Goal: Information Seeking & Learning: Find specific page/section

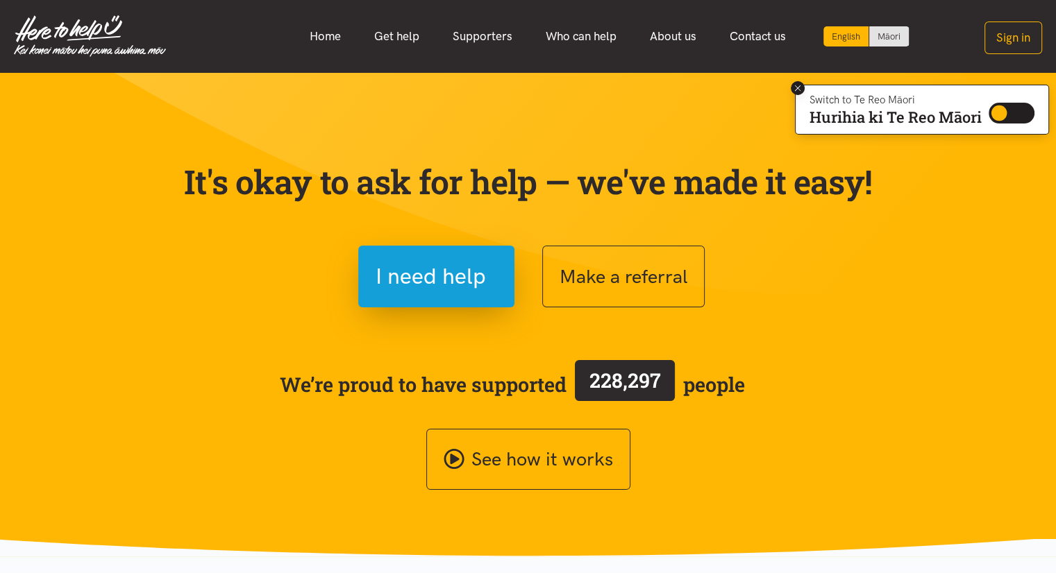
click at [795, 89] on icon at bounding box center [798, 88] width 6 height 6
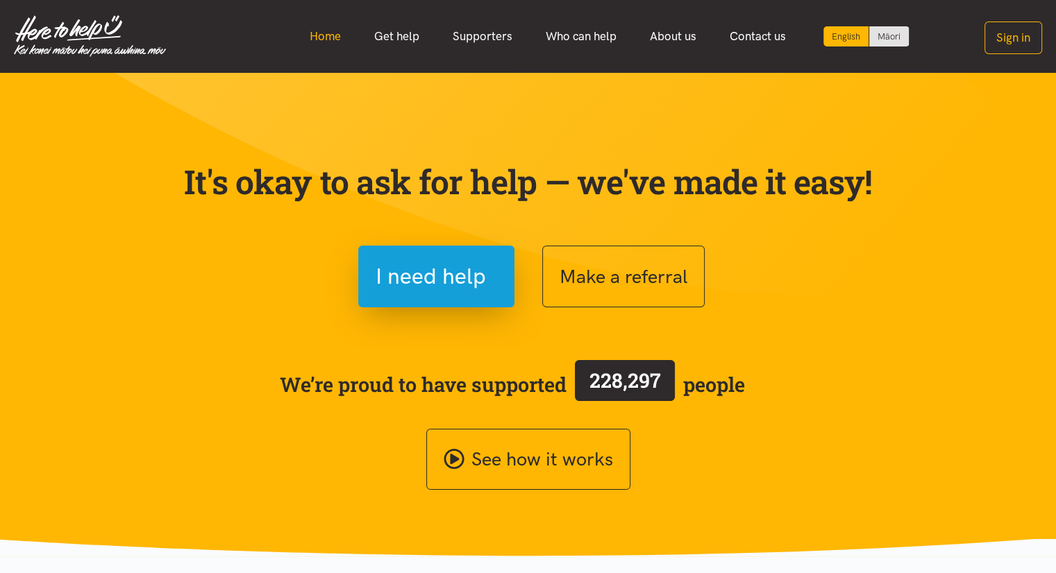
click at [324, 31] on link "Home" at bounding box center [325, 37] width 65 height 30
click at [499, 31] on link "Supporters" at bounding box center [482, 37] width 93 height 30
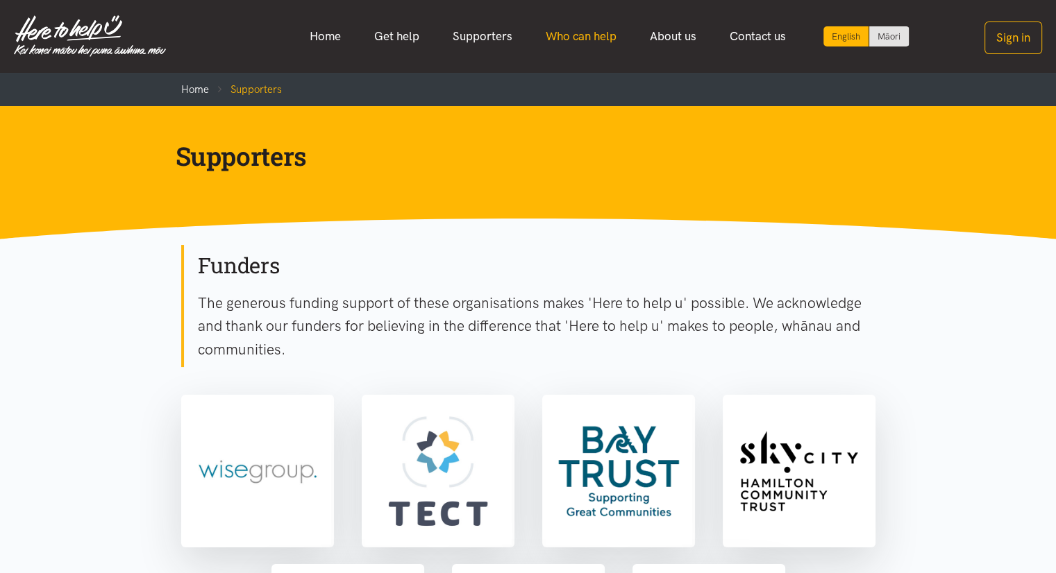
click at [589, 36] on link "Who can help" at bounding box center [581, 37] width 104 height 30
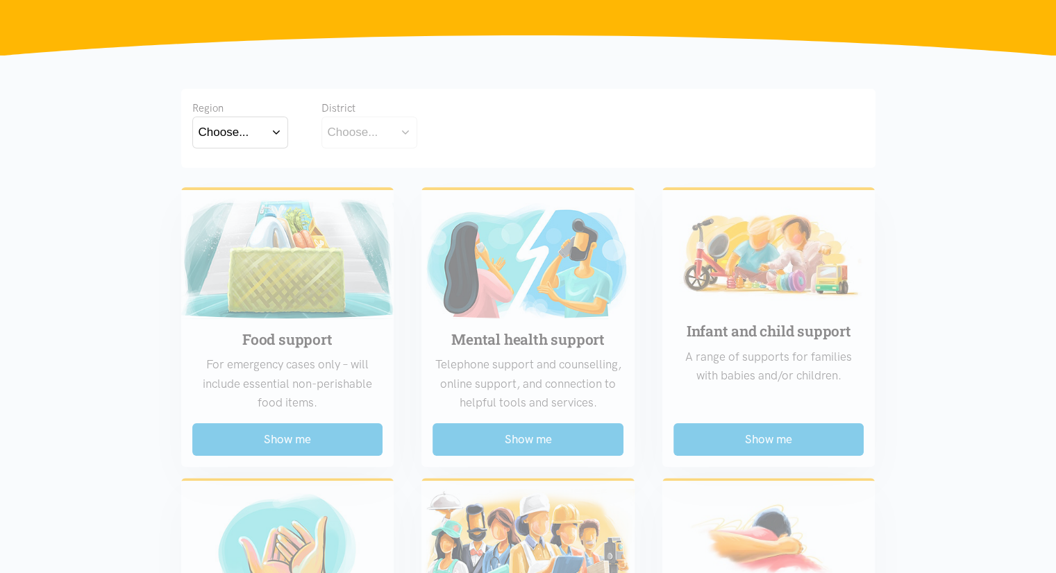
scroll to position [208, 0]
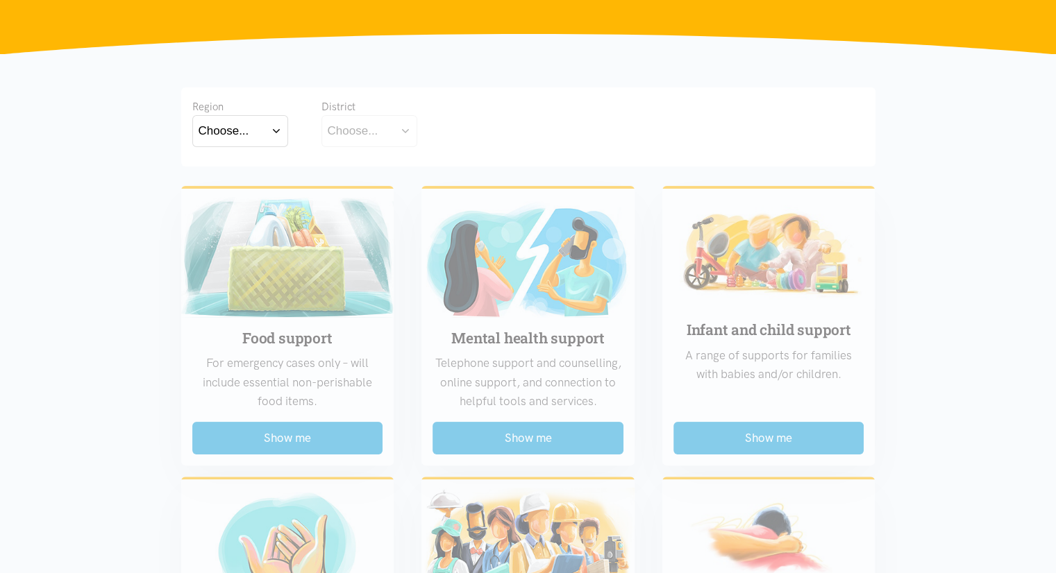
click at [242, 137] on div "Choose..." at bounding box center [224, 130] width 51 height 19
click at [243, 170] on label "Bay of Plenty" at bounding box center [237, 170] width 76 height 17
click at [0, 0] on input "Bay of Plenty" at bounding box center [0, 0] width 0 height 0
click at [351, 130] on div "Choose..." at bounding box center [353, 130] width 51 height 19
click at [422, 134] on button "Choose..." at bounding box center [390, 130] width 139 height 31
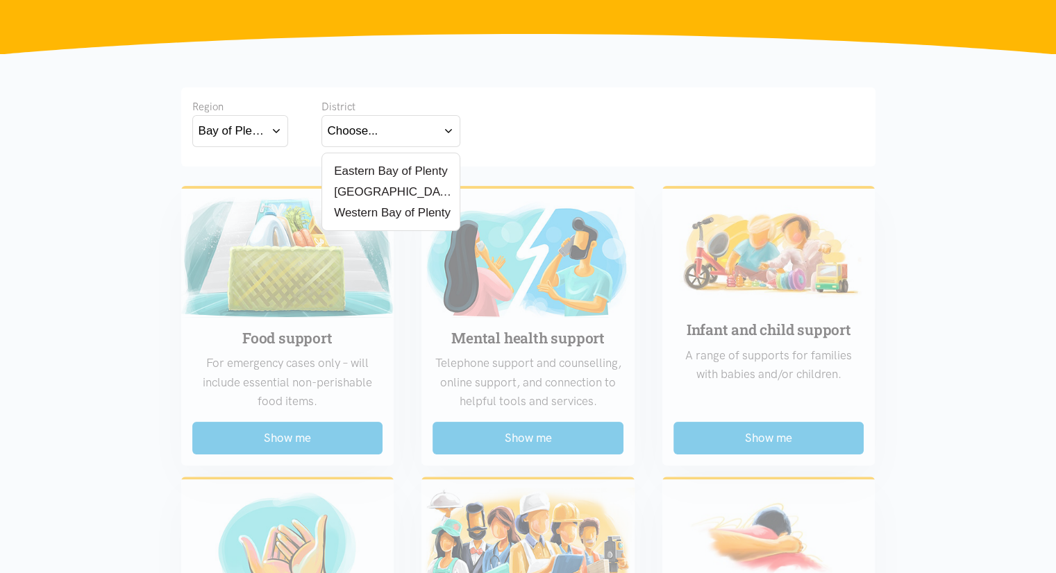
click at [367, 190] on label "[GEOGRAPHIC_DATA]" at bounding box center [391, 191] width 126 height 17
click at [0, 0] on input "[GEOGRAPHIC_DATA]" at bounding box center [0, 0] width 0 height 0
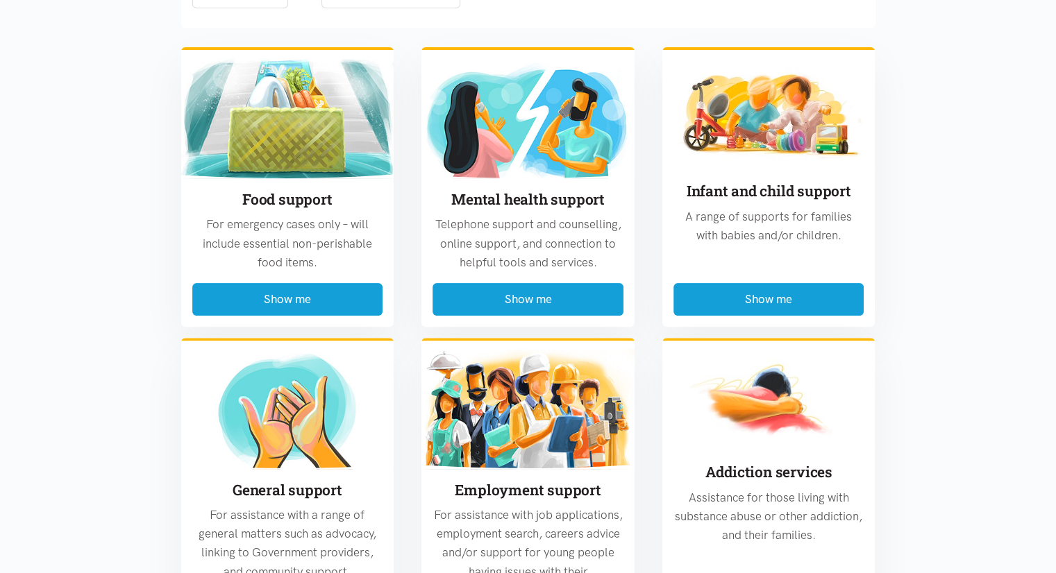
scroll to position [416, 0]
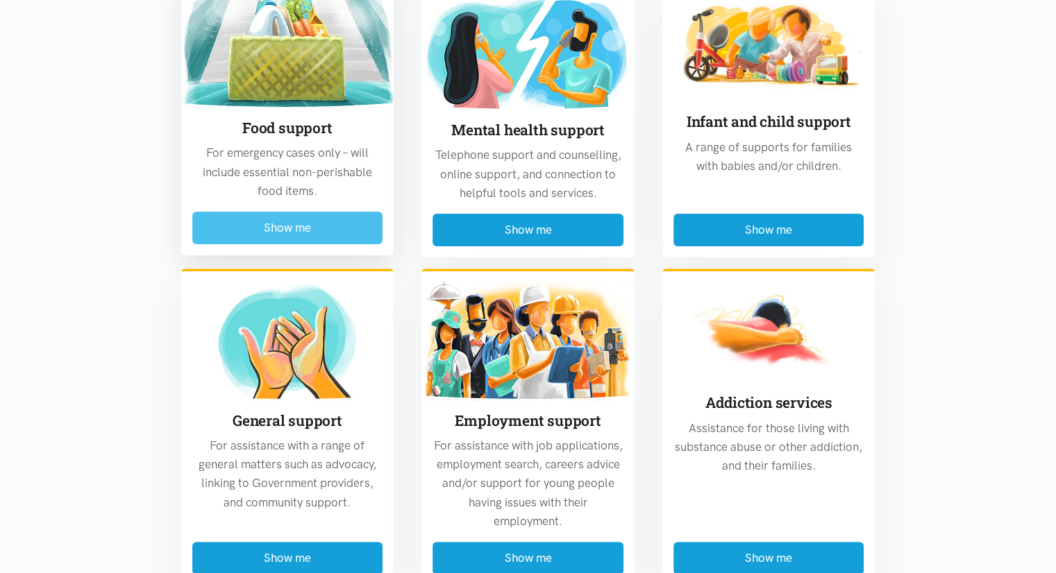
click at [335, 219] on button "Show me" at bounding box center [287, 228] width 191 height 33
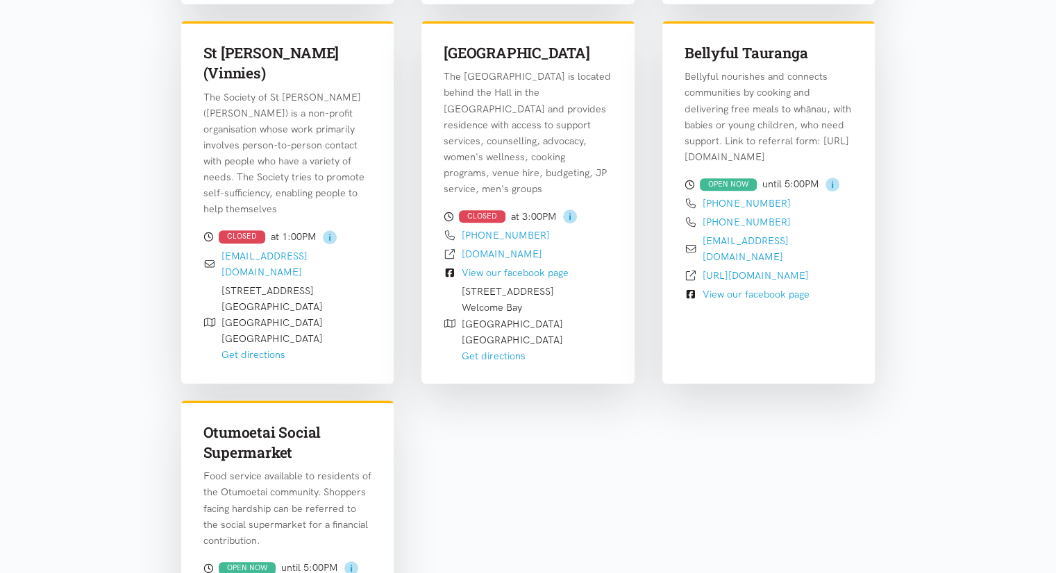
scroll to position [894, 0]
